Goal: Information Seeking & Learning: Learn about a topic

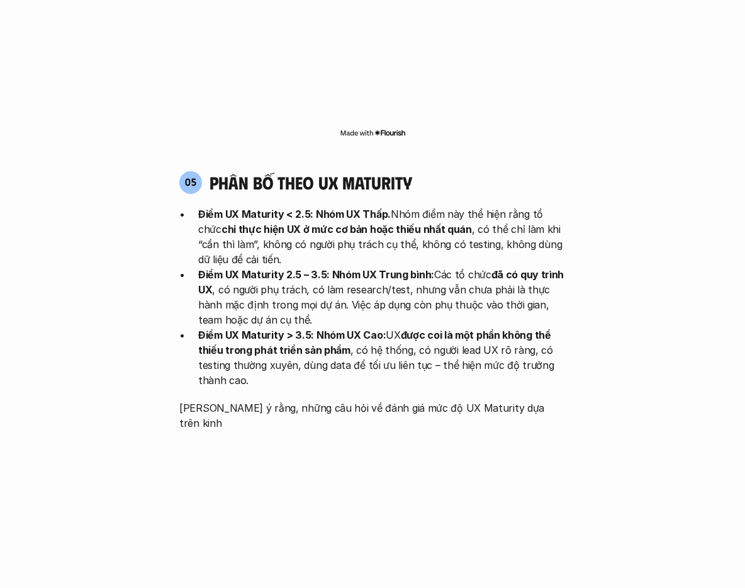
scroll to position [2553, 0]
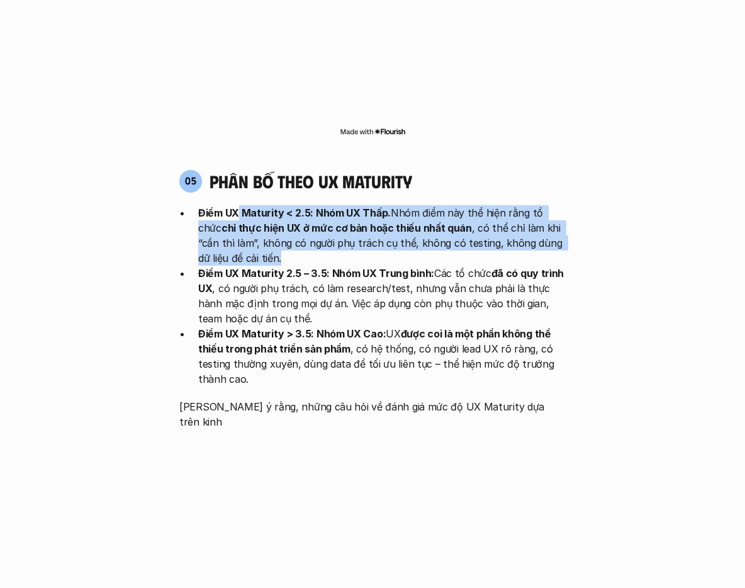
drag, startPoint x: 239, startPoint y: 144, endPoint x: 450, endPoint y: 178, distance: 213.5
click at [450, 205] on p "Điểm UX Maturity < 2.5: Nhóm UX Thấp. Nhóm điểm này thể hiện rằng tổ chức chỉ t…" at bounding box center [382, 235] width 368 height 60
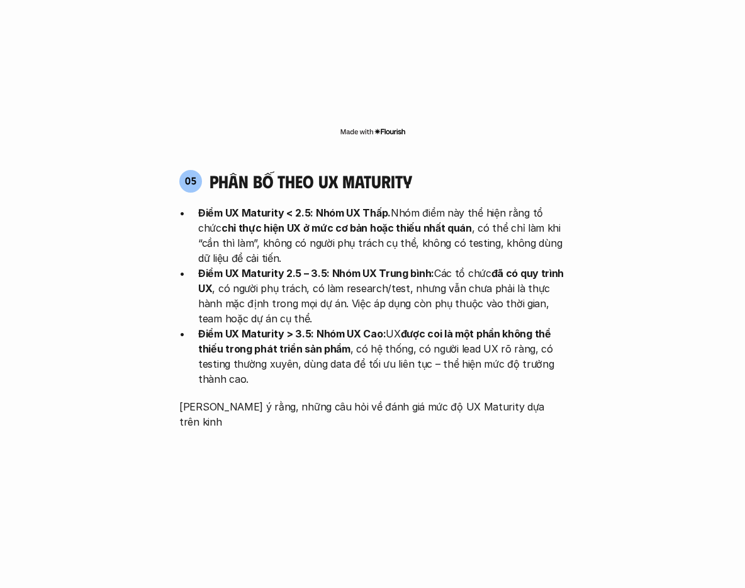
click at [450, 205] on p "Điểm UX Maturity < 2.5: Nhóm UX Thấp. Nhóm điểm này thể hiện rằng tổ chức chỉ t…" at bounding box center [382, 235] width 368 height 60
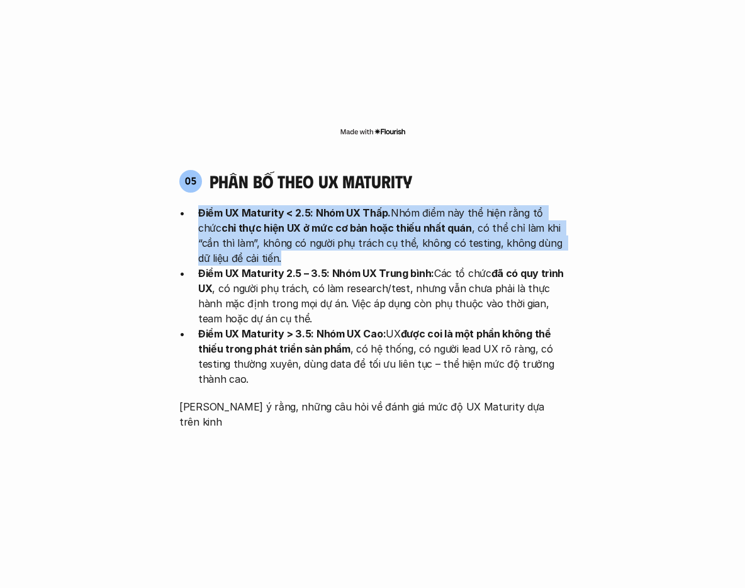
click at [450, 205] on p "Điểm UX Maturity < 2.5: Nhóm UX Thấp. Nhóm điểm này thể hiện rằng tổ chức chỉ t…" at bounding box center [382, 235] width 368 height 60
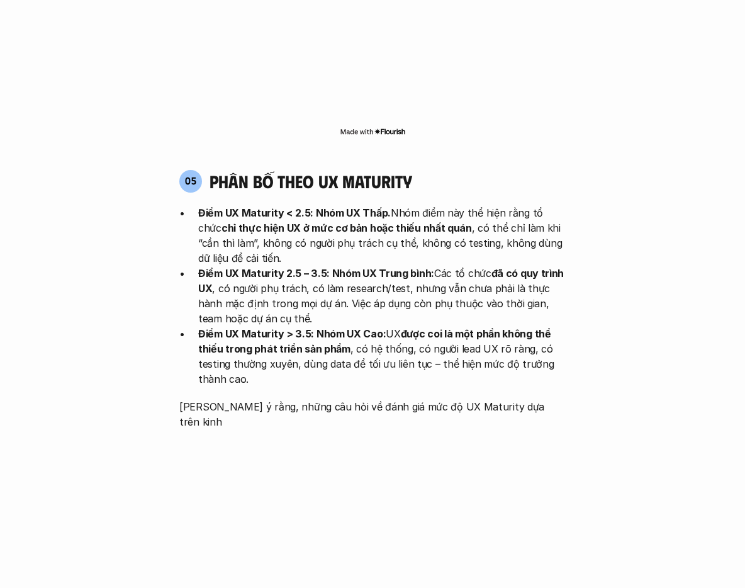
click at [434, 266] on p "Điểm UX Maturity 2.5 – 3.5: Nhóm UX Trung bình: Các tổ chức đã có quy trình UX …" at bounding box center [382, 296] width 368 height 60
click at [350, 266] on p "Điểm UX Maturity 2.5 – 3.5: Nhóm UX Trung bình: Các tổ chức đã có quy trình UX …" at bounding box center [382, 296] width 368 height 60
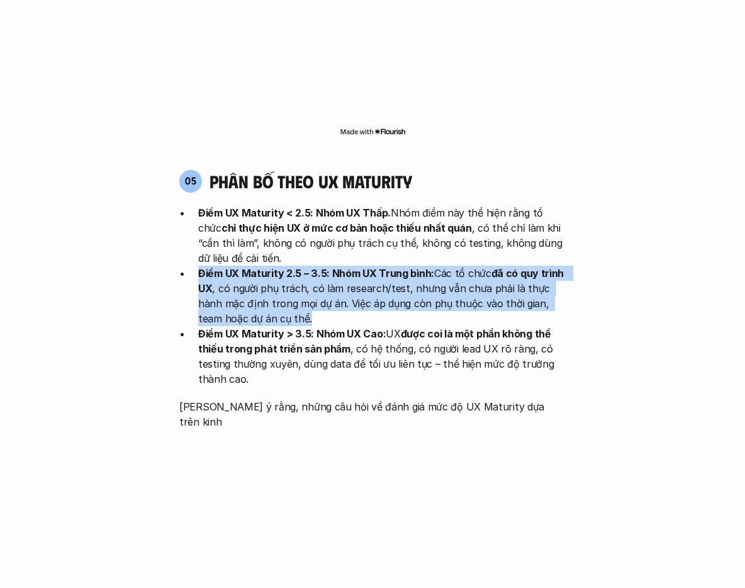
click at [350, 266] on p "Điểm UX Maturity 2.5 – 3.5: Nhóm UX Trung bình: Các tổ chức đã có quy trình UX …" at bounding box center [382, 296] width 368 height 60
click at [368, 266] on p "Điểm UX Maturity 2.5 – 3.5: Nhóm UX Trung bình: Các tổ chức đã có quy trình UX …" at bounding box center [382, 296] width 368 height 60
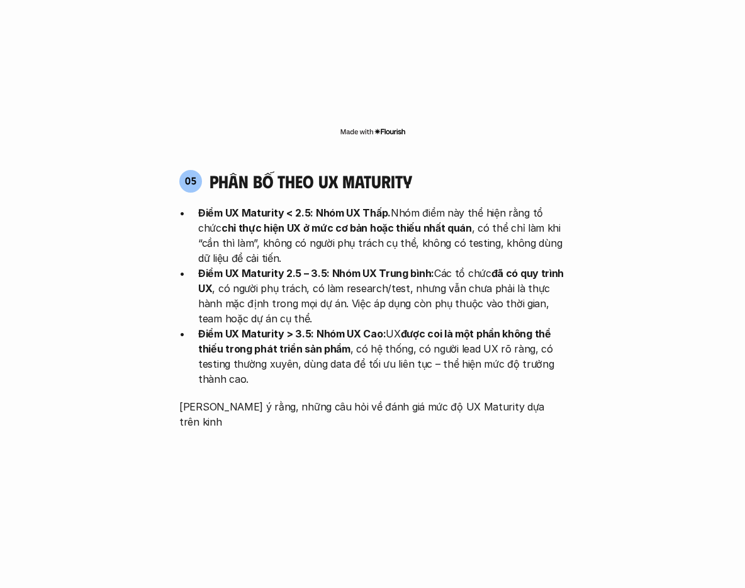
click at [374, 266] on p "Điểm UX Maturity 2.5 – 3.5: Nhóm UX Trung bình: Các tổ chức đã có quy trình UX …" at bounding box center [382, 296] width 368 height 60
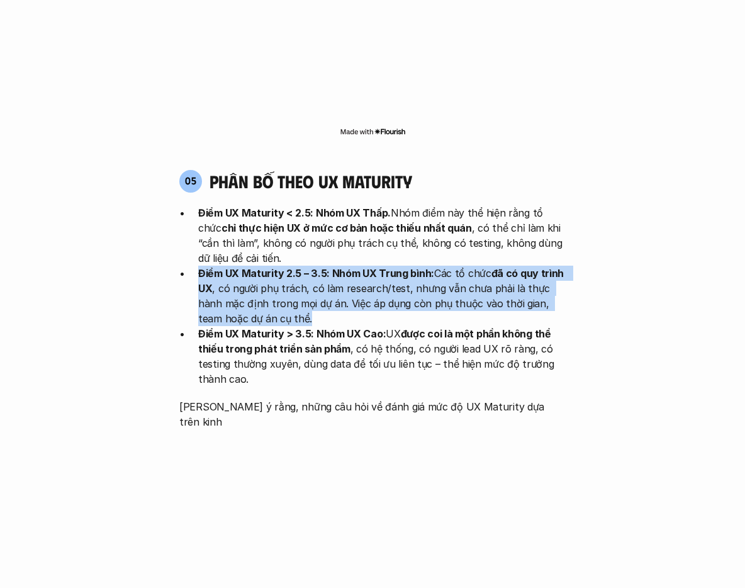
click at [374, 266] on p "Điểm UX Maturity 2.5 – 3.5: Nhóm UX Trung bình: Các tổ chức đã có quy trình UX …" at bounding box center [382, 296] width 368 height 60
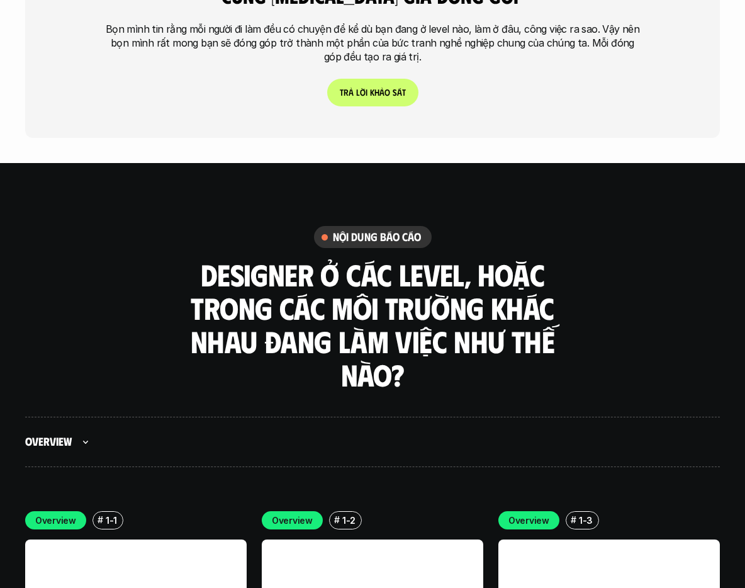
scroll to position [3564, 0]
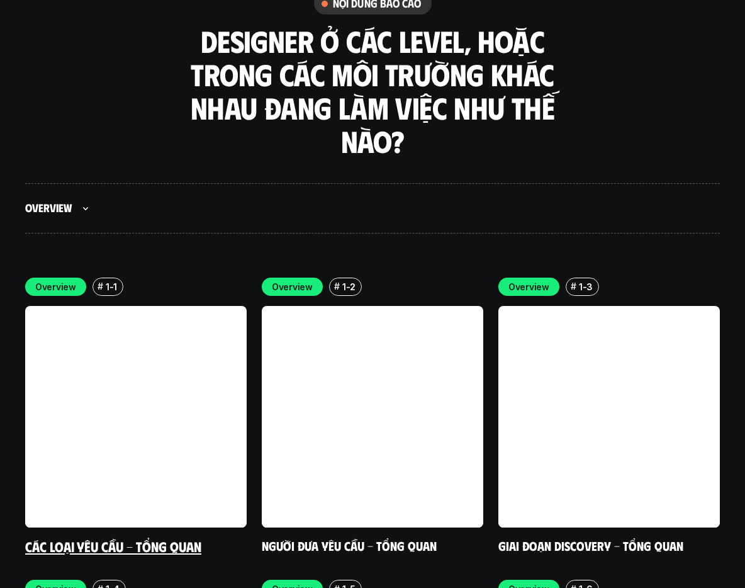
click at [126, 306] on link at bounding box center [136, 417] width 222 height 222
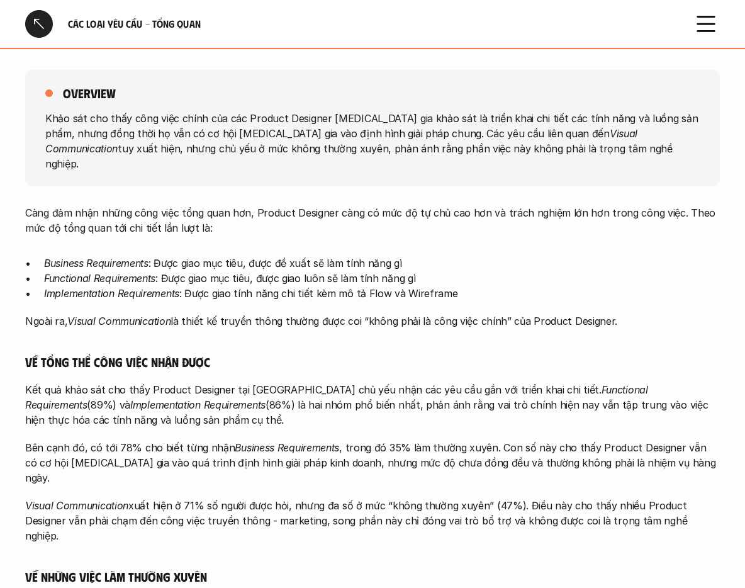
scroll to position [537, 0]
